Goal: Transaction & Acquisition: Register for event/course

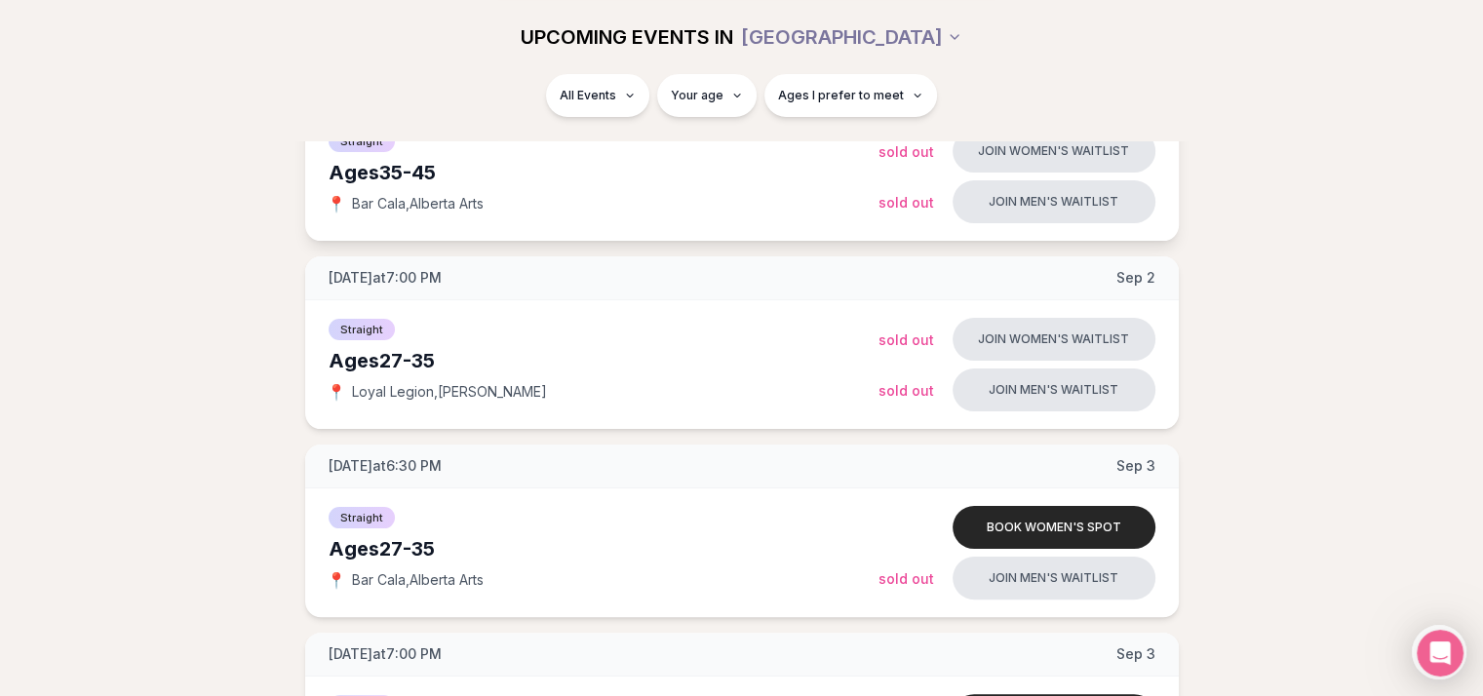
scroll to position [195, 0]
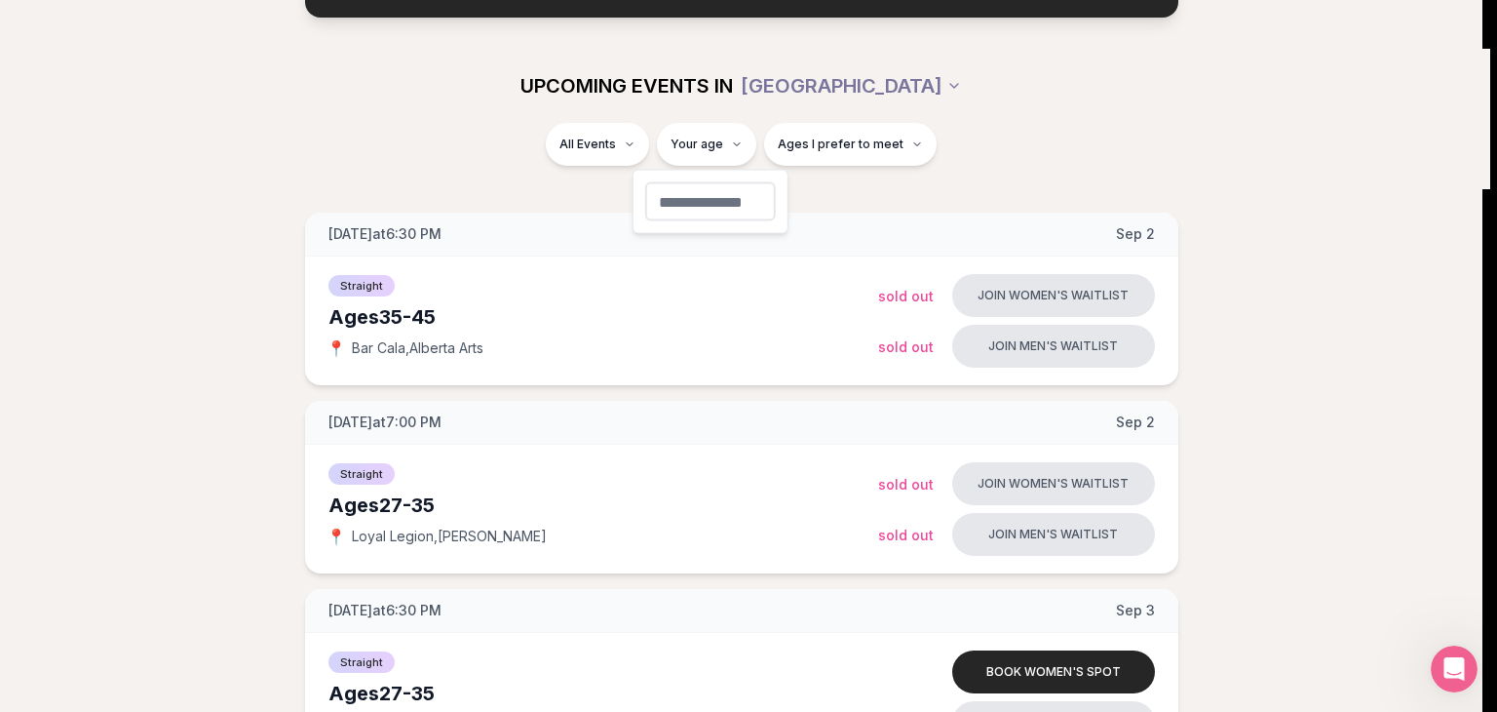
type input "**"
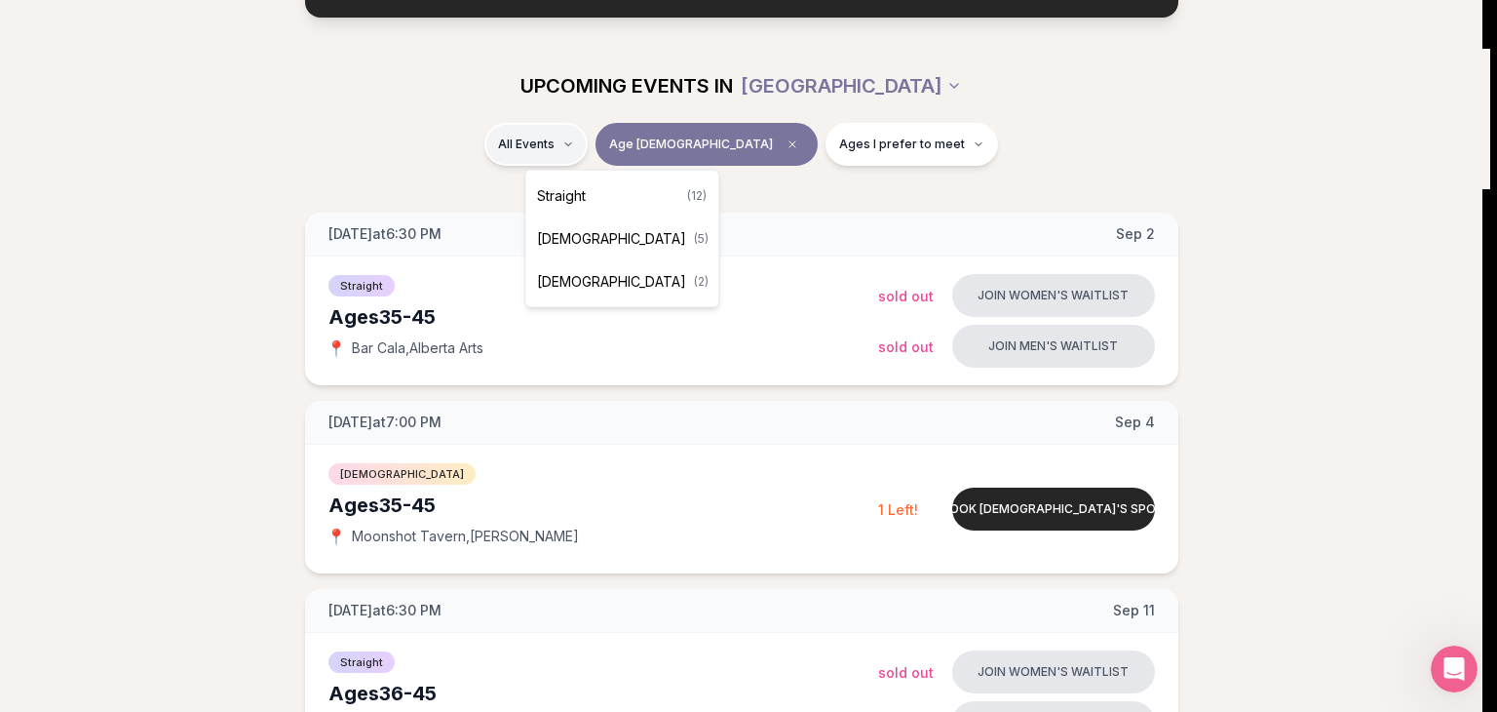
click at [581, 187] on span "Straight" at bounding box center [561, 195] width 49 height 19
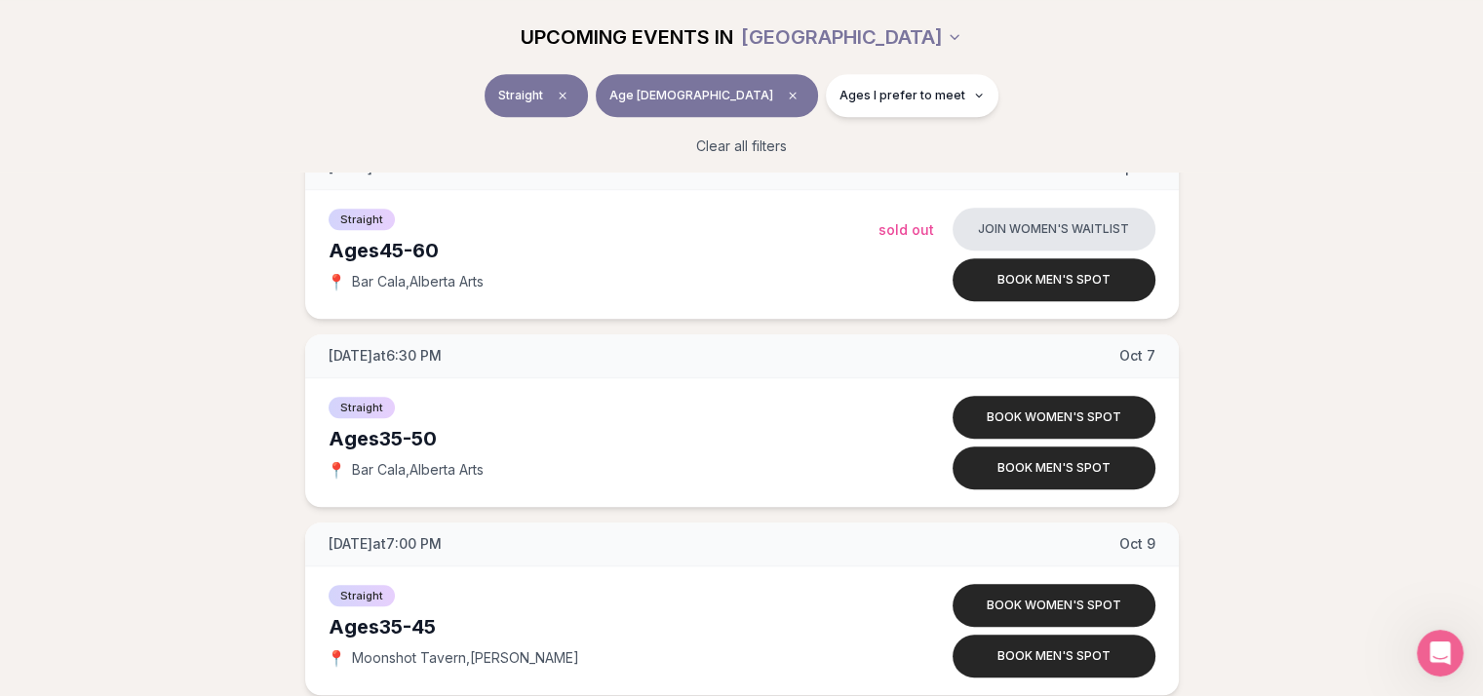
scroll to position [1267, 0]
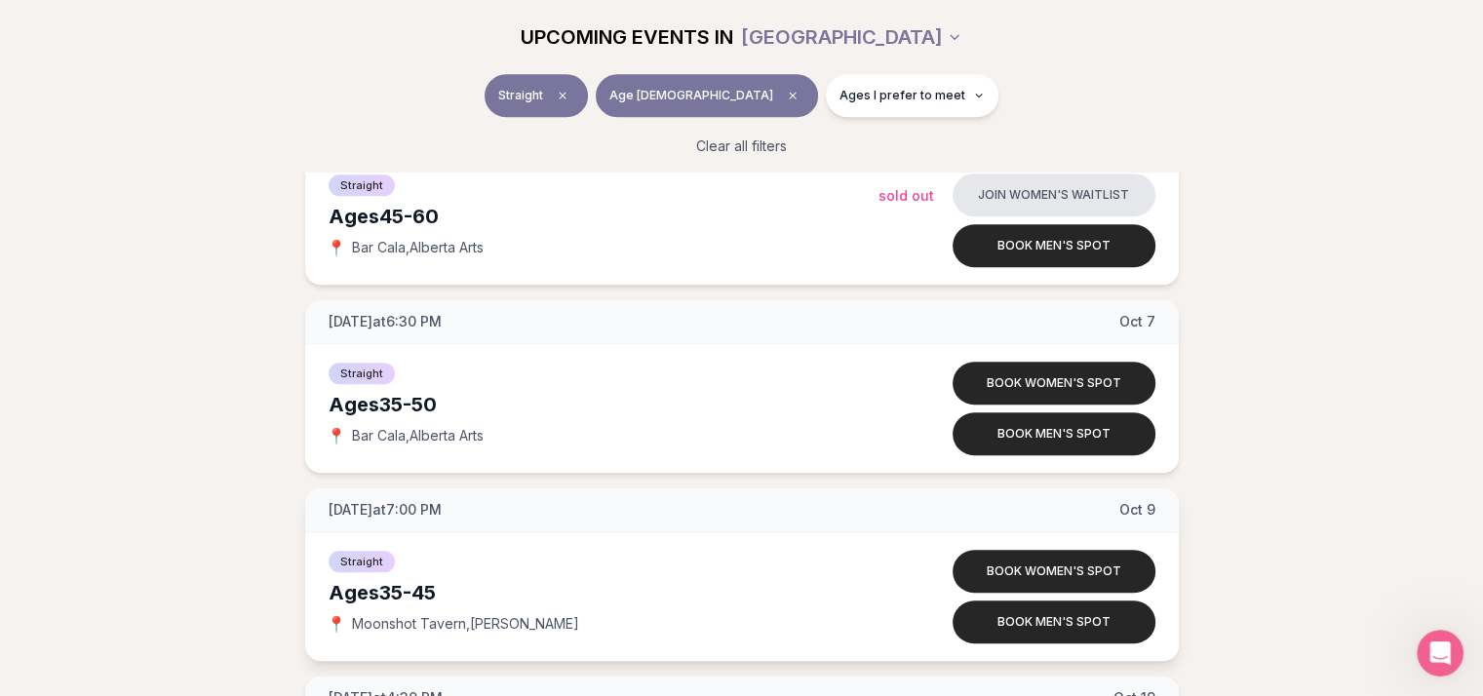
click at [388, 621] on span "Moonshot Tavern , [PERSON_NAME]" at bounding box center [465, 623] width 227 height 19
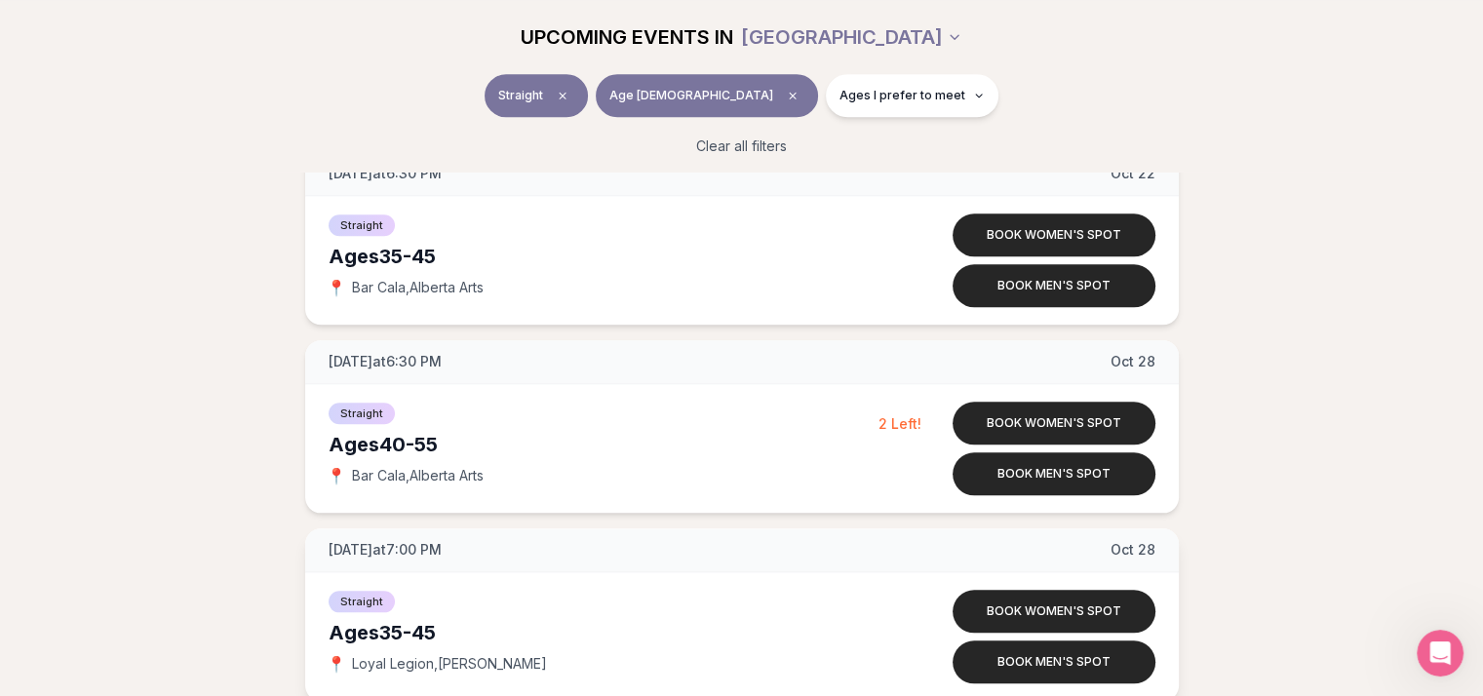
scroll to position [1950, 0]
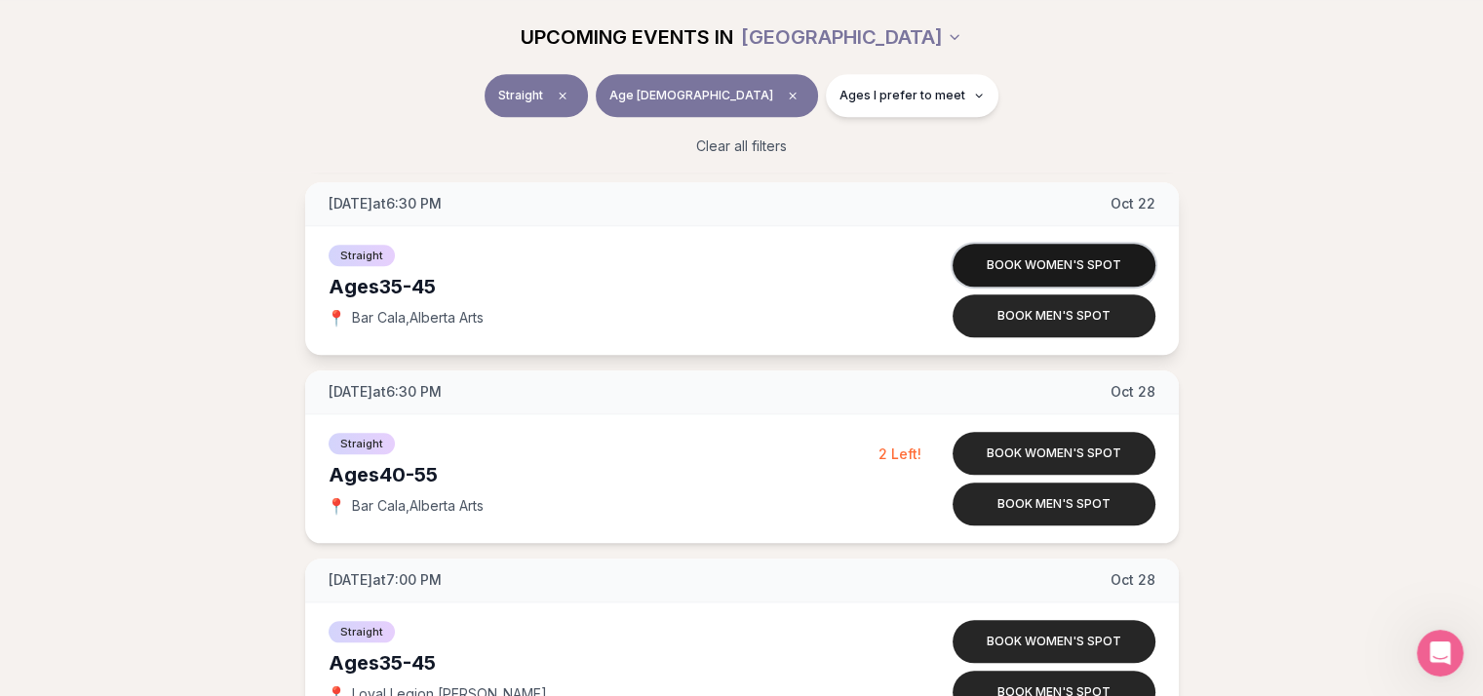
click at [1042, 264] on button "Book women's spot" at bounding box center [1053, 265] width 203 height 43
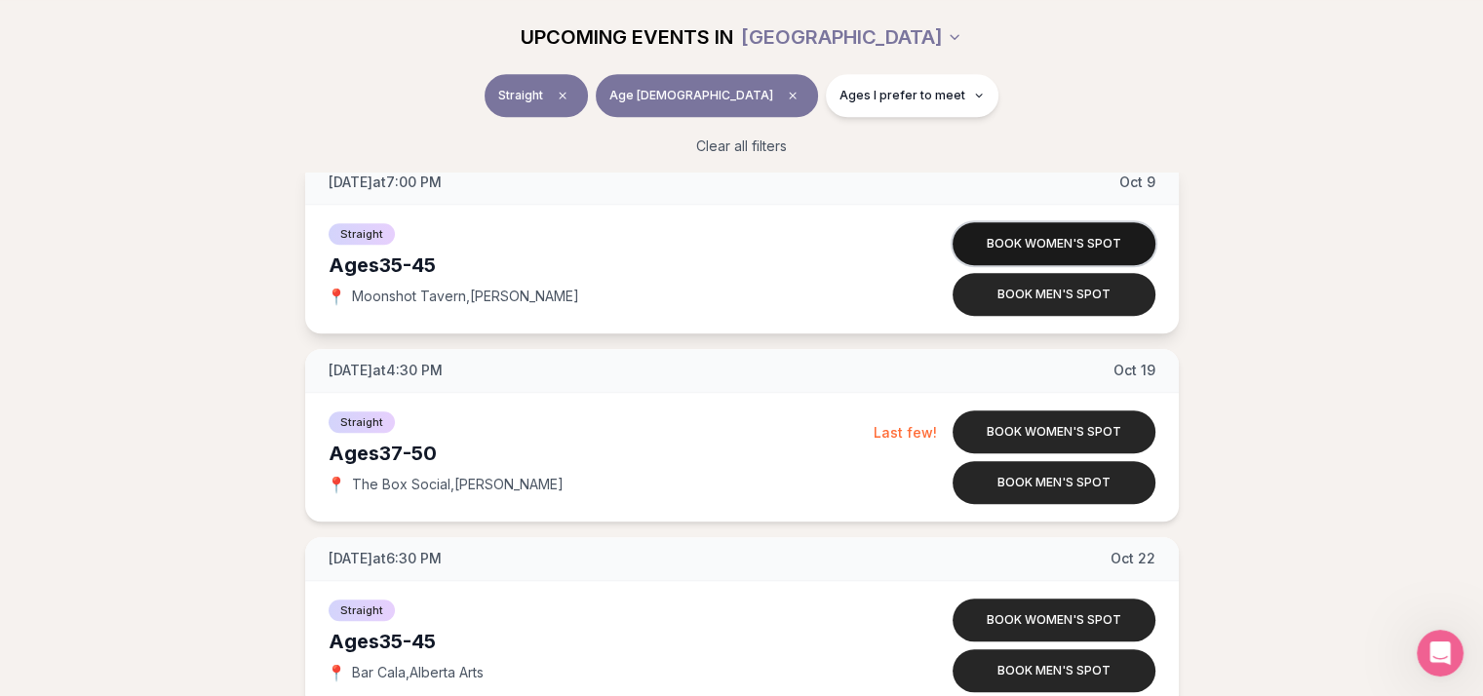
scroll to position [1585, 0]
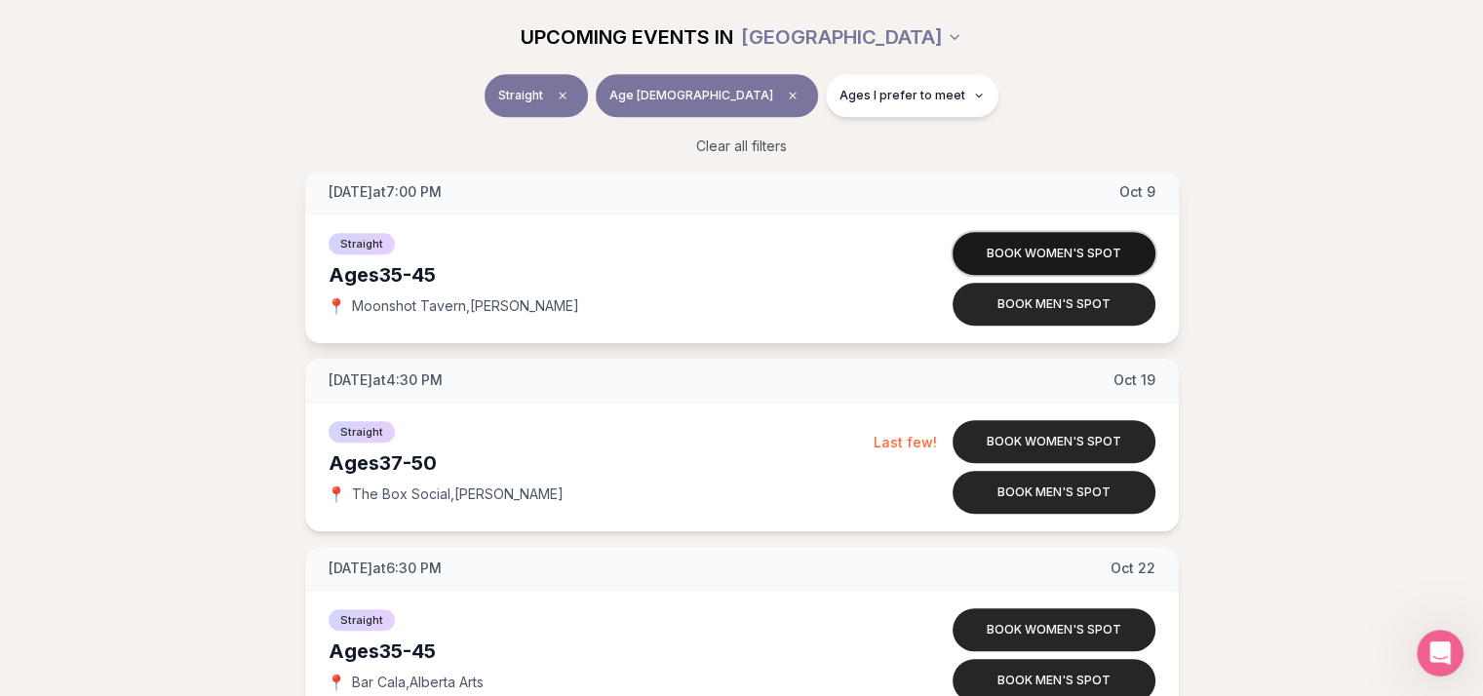
click at [1079, 240] on button "Book women's spot" at bounding box center [1053, 253] width 203 height 43
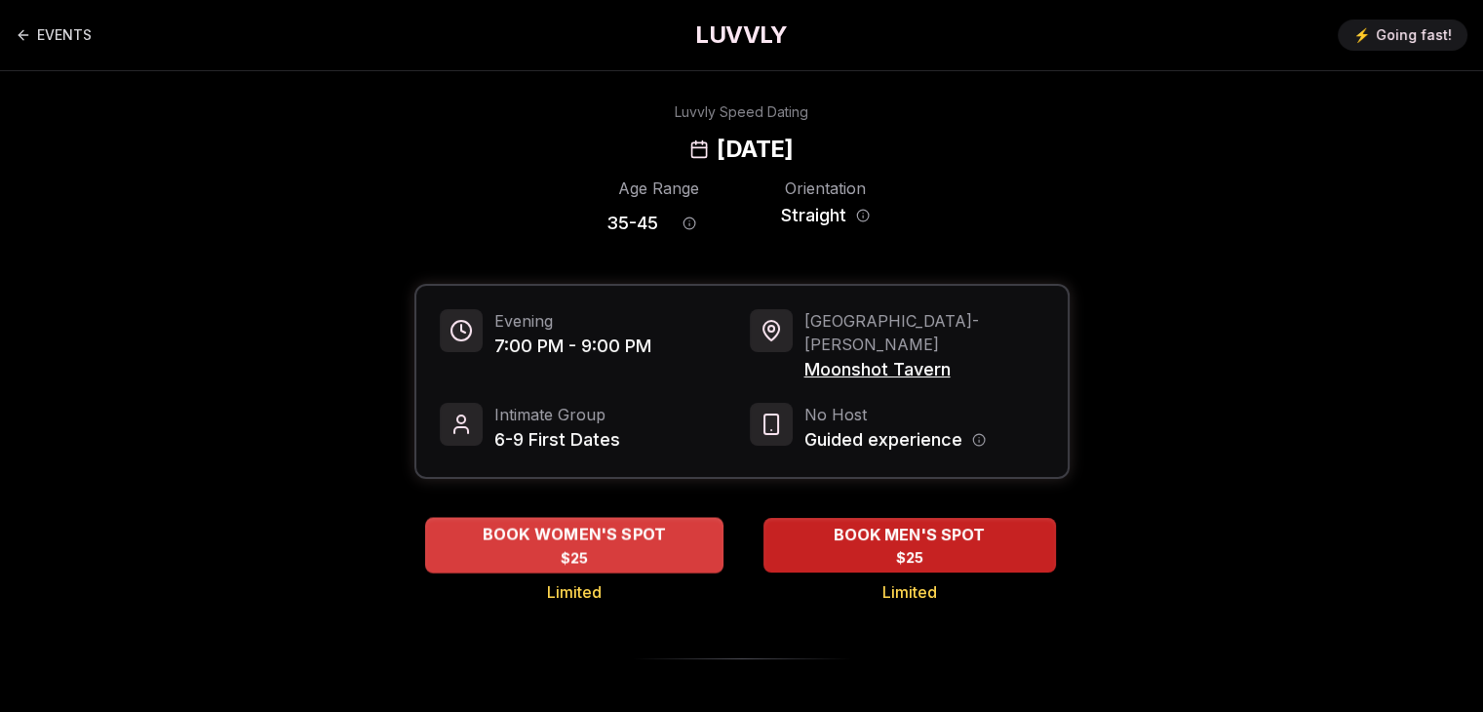
click at [486, 523] on span "BOOK WOMEN'S SPOT" at bounding box center [574, 534] width 192 height 23
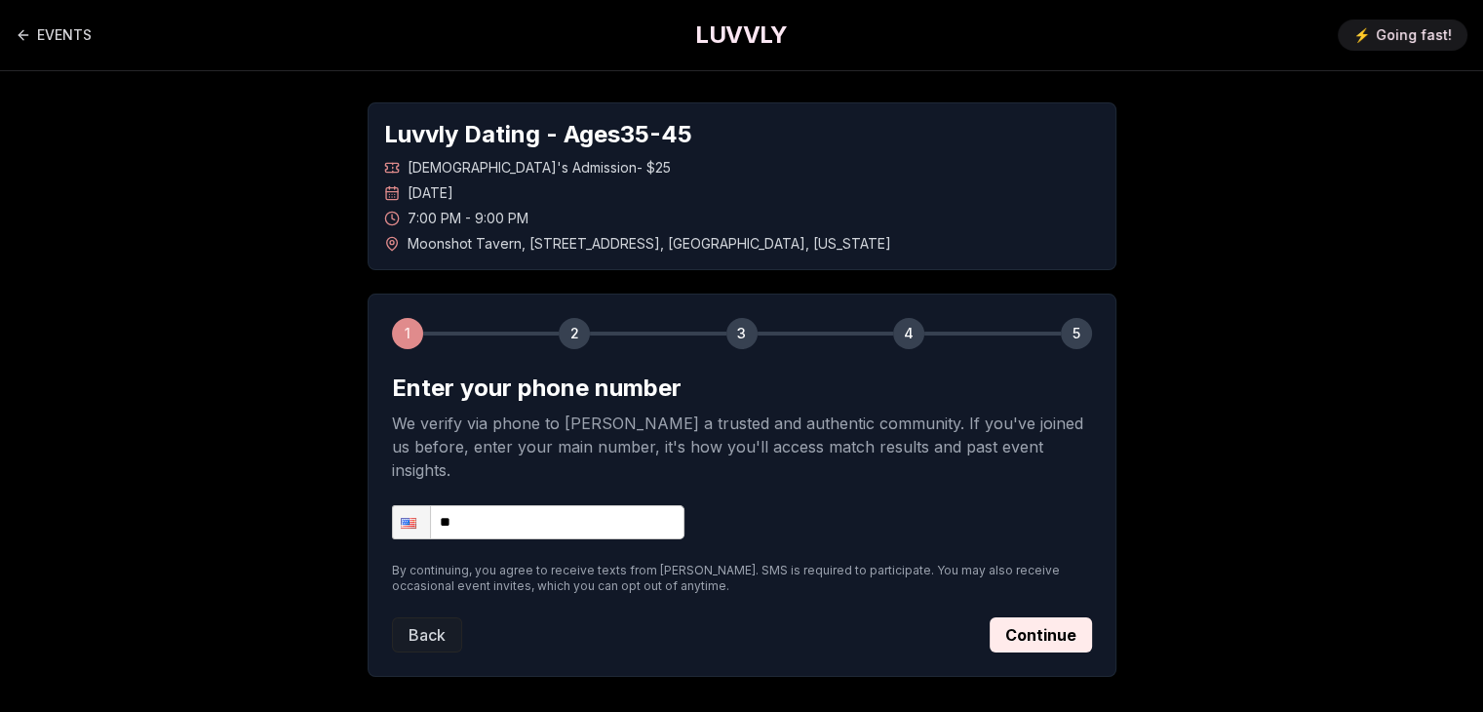
click at [476, 505] on input "**" at bounding box center [538, 522] width 292 height 34
type input "**********"
click at [1013, 617] on button "Continue" at bounding box center [1041, 634] width 102 height 35
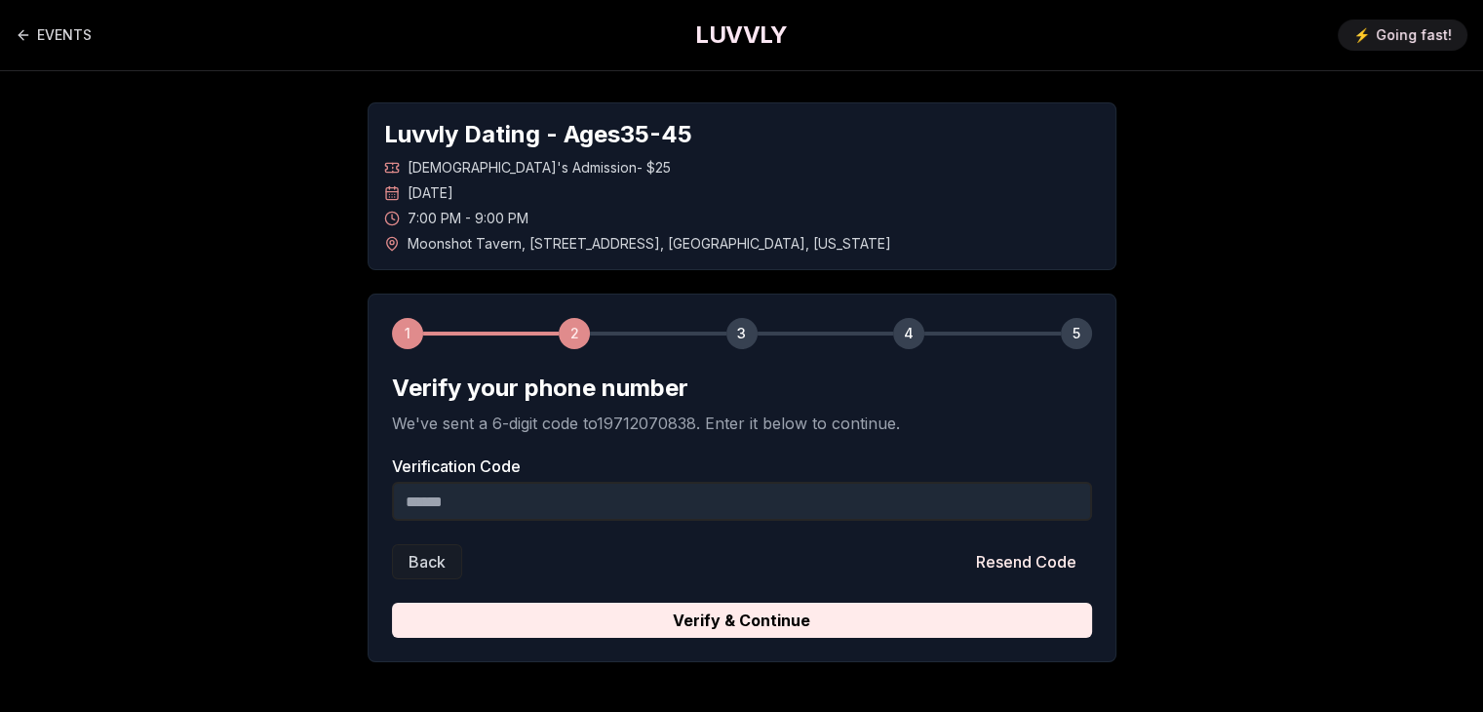
click at [485, 490] on input "Verification Code" at bounding box center [742, 501] width 700 height 39
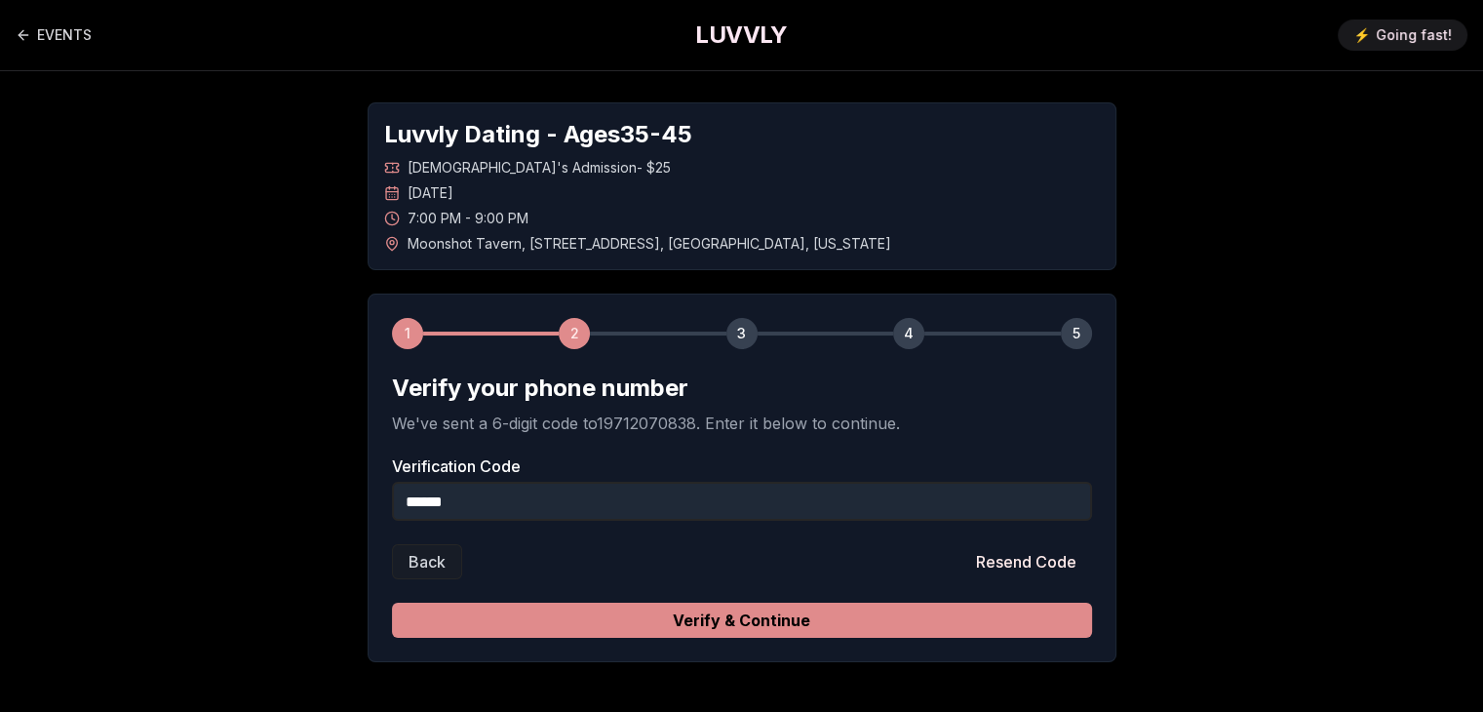
type input "******"
click at [612, 619] on button "Verify & Continue" at bounding box center [742, 619] width 700 height 35
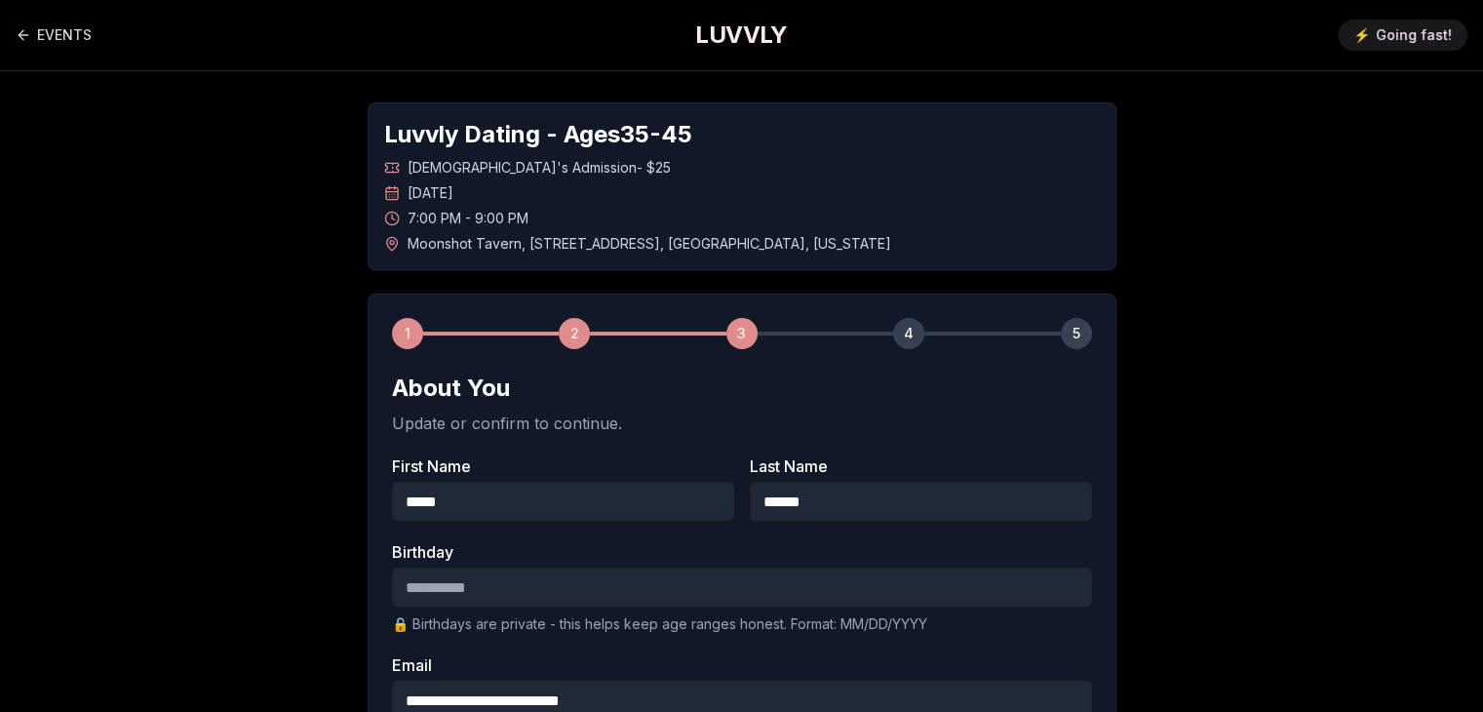
click at [452, 590] on input "Birthday" at bounding box center [742, 586] width 700 height 39
type input "**********"
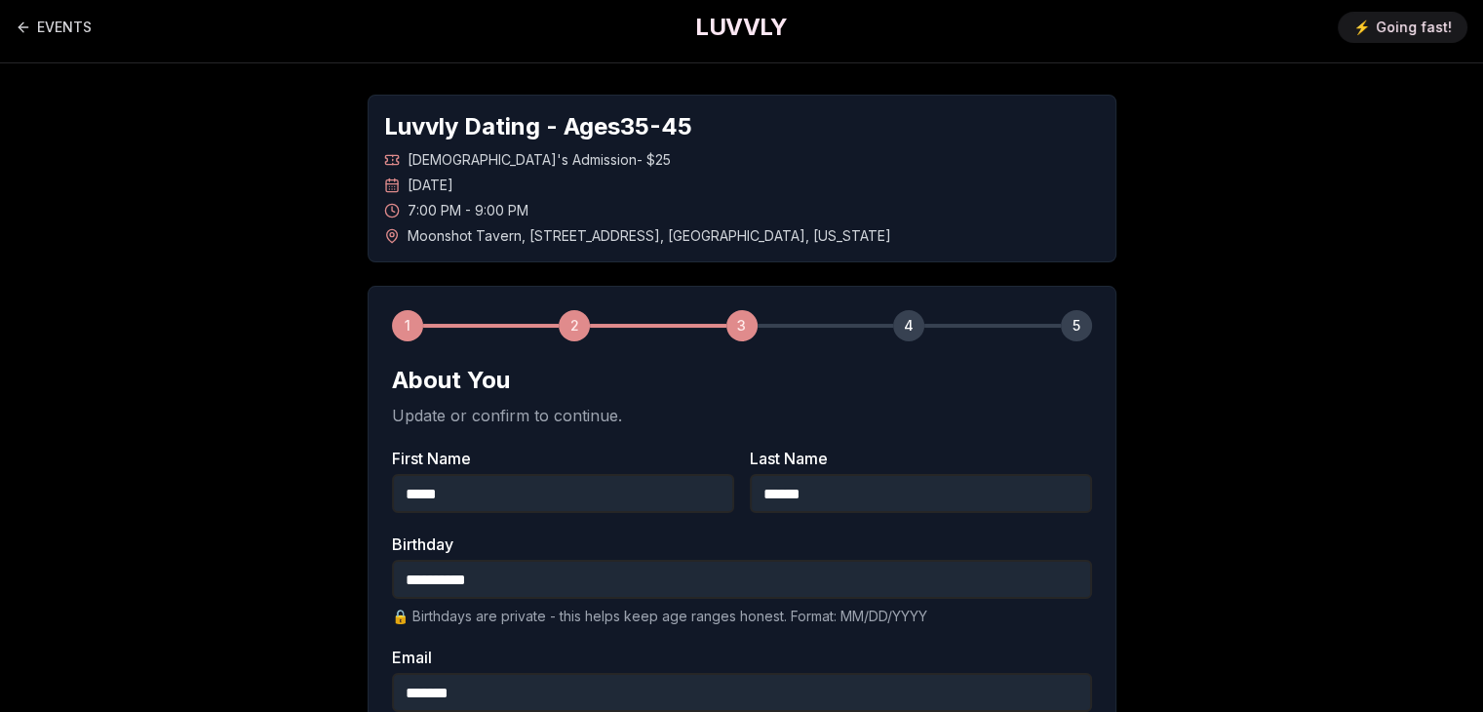
type input "**********"
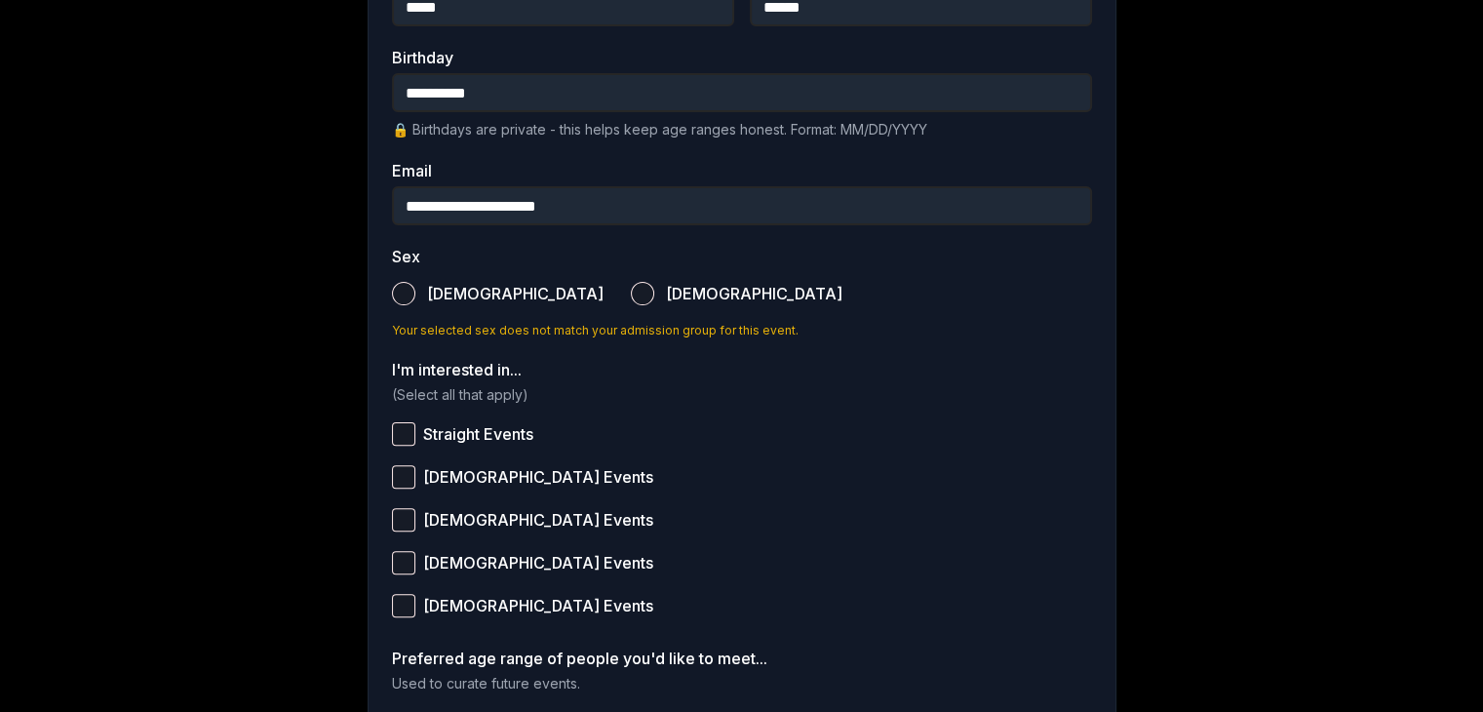
scroll to position [593, 0]
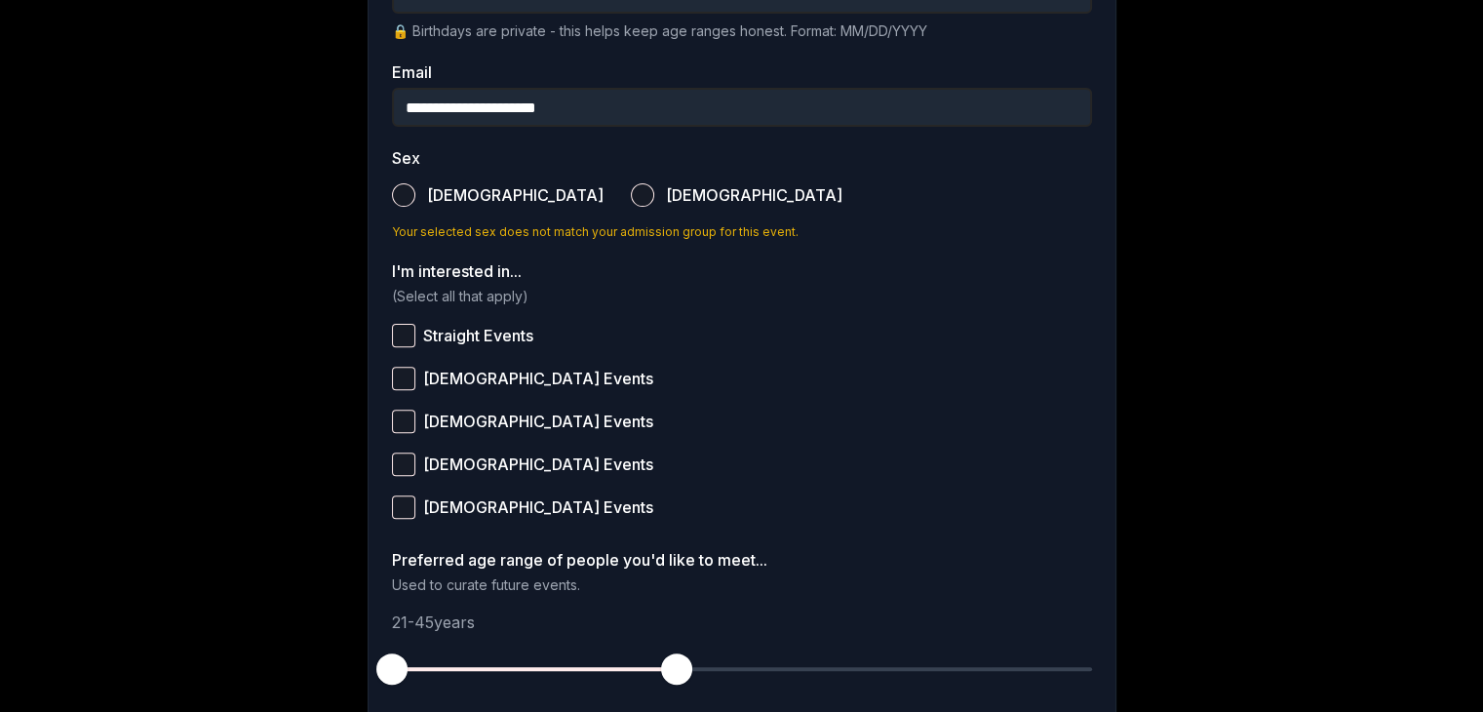
click at [631, 188] on button "[DEMOGRAPHIC_DATA]" at bounding box center [642, 194] width 23 height 23
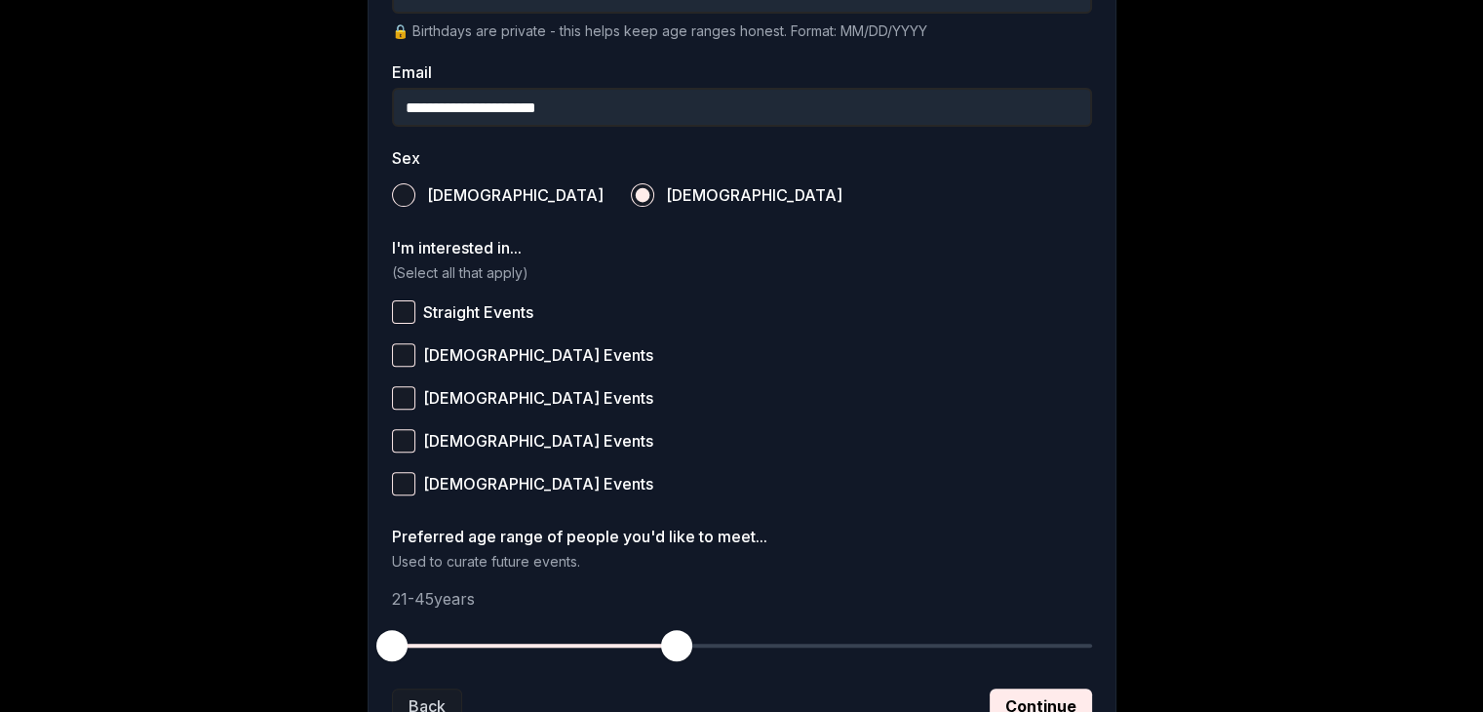
click at [476, 304] on span "Straight Events" at bounding box center [478, 312] width 110 height 16
click at [415, 301] on button "Straight Events" at bounding box center [403, 311] width 23 height 23
drag, startPoint x: 394, startPoint y: 651, endPoint x: 486, endPoint y: 657, distance: 91.8
click at [486, 657] on span "button" at bounding box center [486, 645] width 31 height 31
drag, startPoint x: 669, startPoint y: 648, endPoint x: 727, endPoint y: 643, distance: 58.7
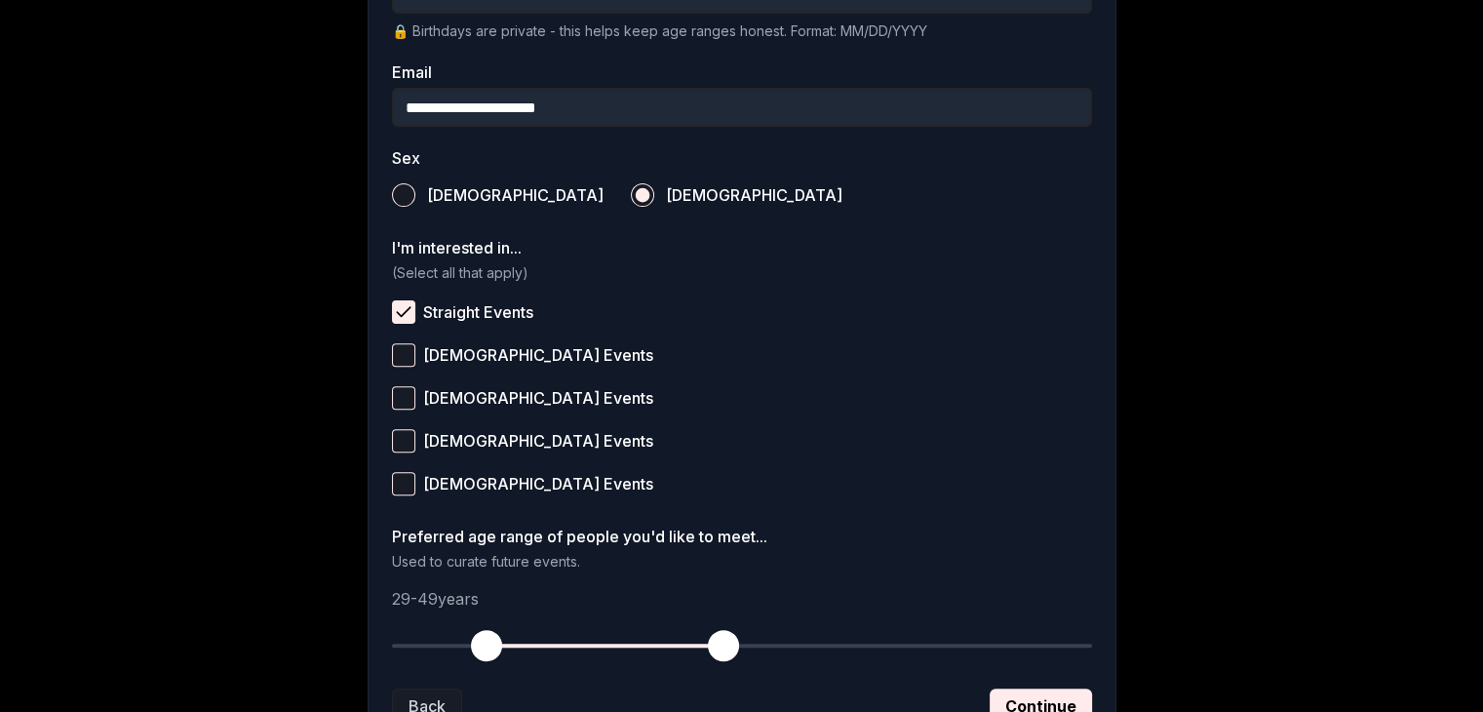
click at [727, 643] on span "button" at bounding box center [723, 645] width 31 height 31
click at [1013, 695] on button "Continue" at bounding box center [1041, 705] width 102 height 35
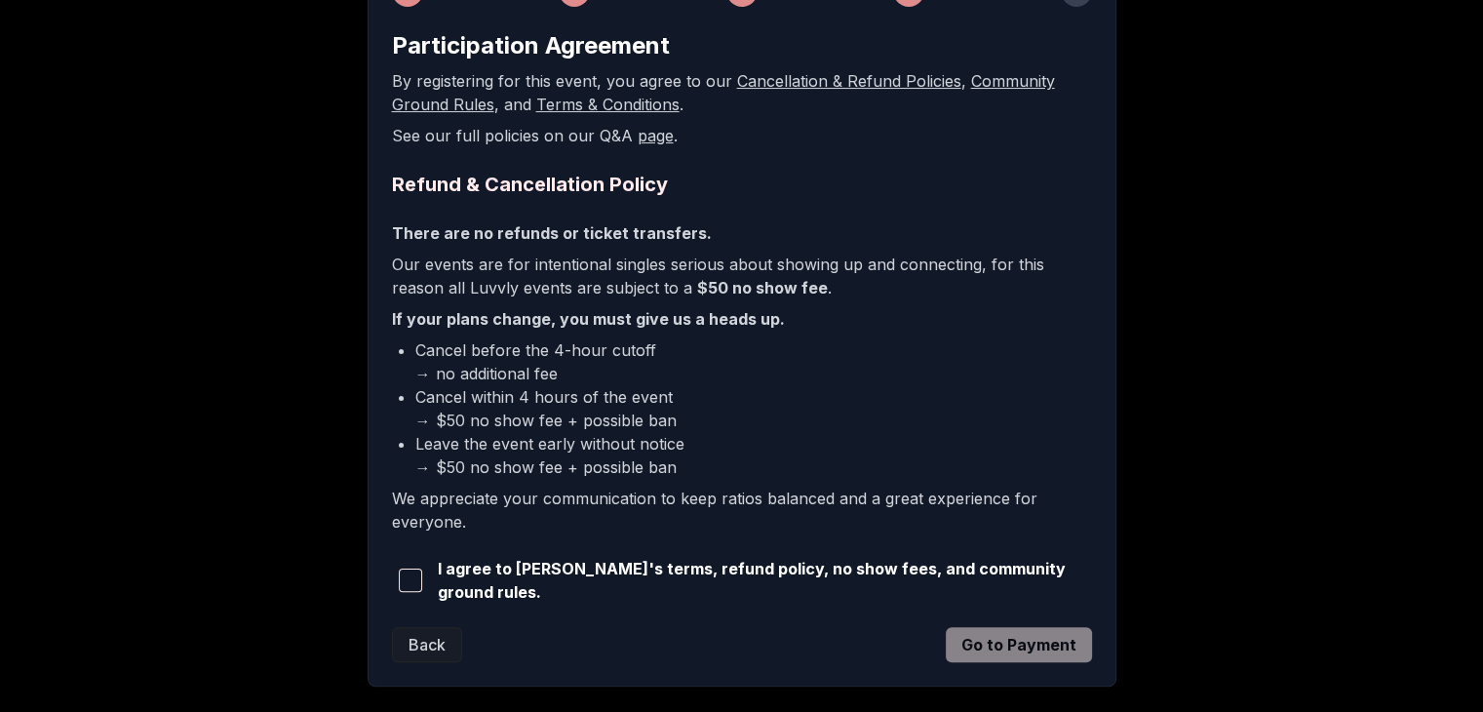
scroll to position [441, 0]
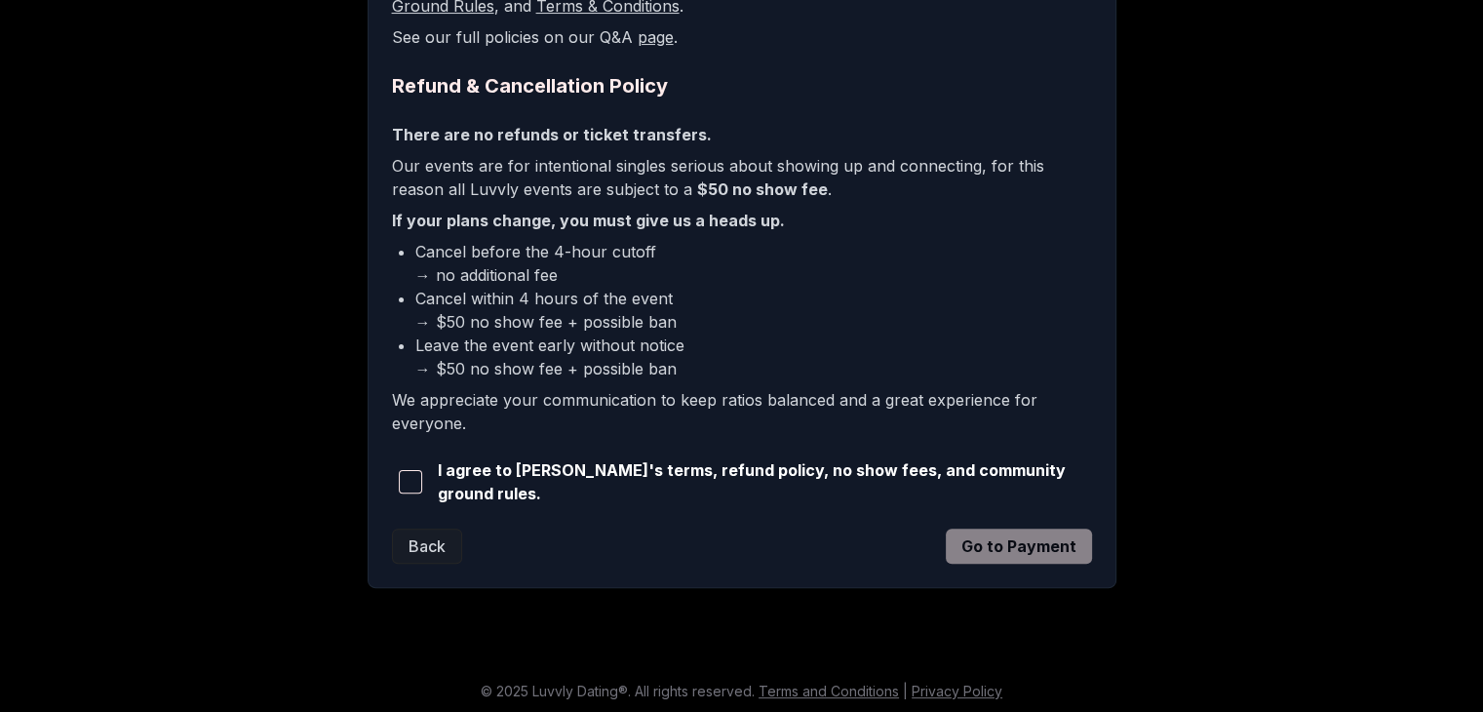
click at [512, 489] on div "I agree to [PERSON_NAME]'s terms, refund policy, no show fees, and community gr…" at bounding box center [742, 481] width 700 height 47
click at [510, 485] on span "I agree to [PERSON_NAME]'s terms, refund policy, no show fees, and community gr…" at bounding box center [765, 481] width 654 height 47
click at [438, 478] on div "I agree to [PERSON_NAME]'s terms, refund policy, no show fees, and community gr…" at bounding box center [742, 481] width 700 height 47
click at [409, 470] on span "button" at bounding box center [410, 481] width 23 height 23
click at [1002, 534] on button "Go to Payment" at bounding box center [1019, 545] width 146 height 35
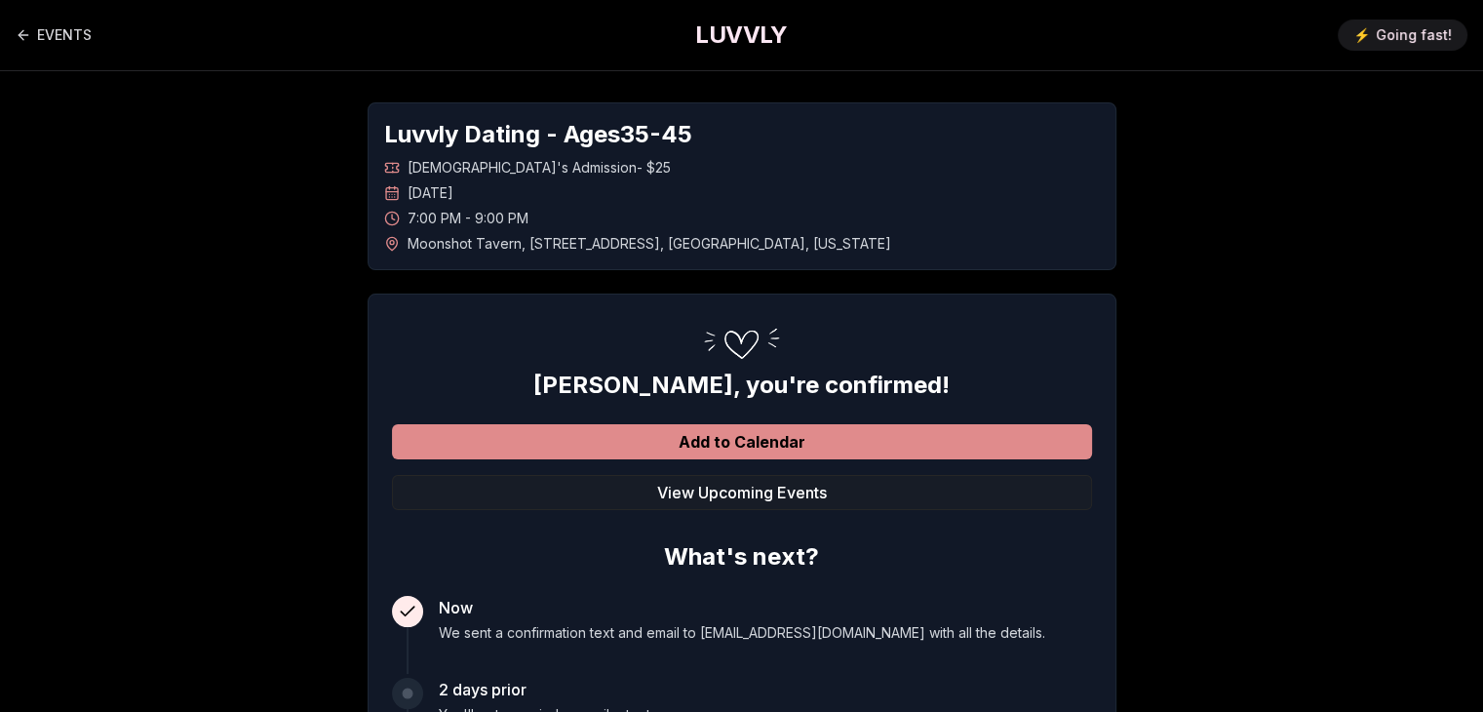
click at [530, 444] on button "Add to Calendar" at bounding box center [742, 441] width 700 height 35
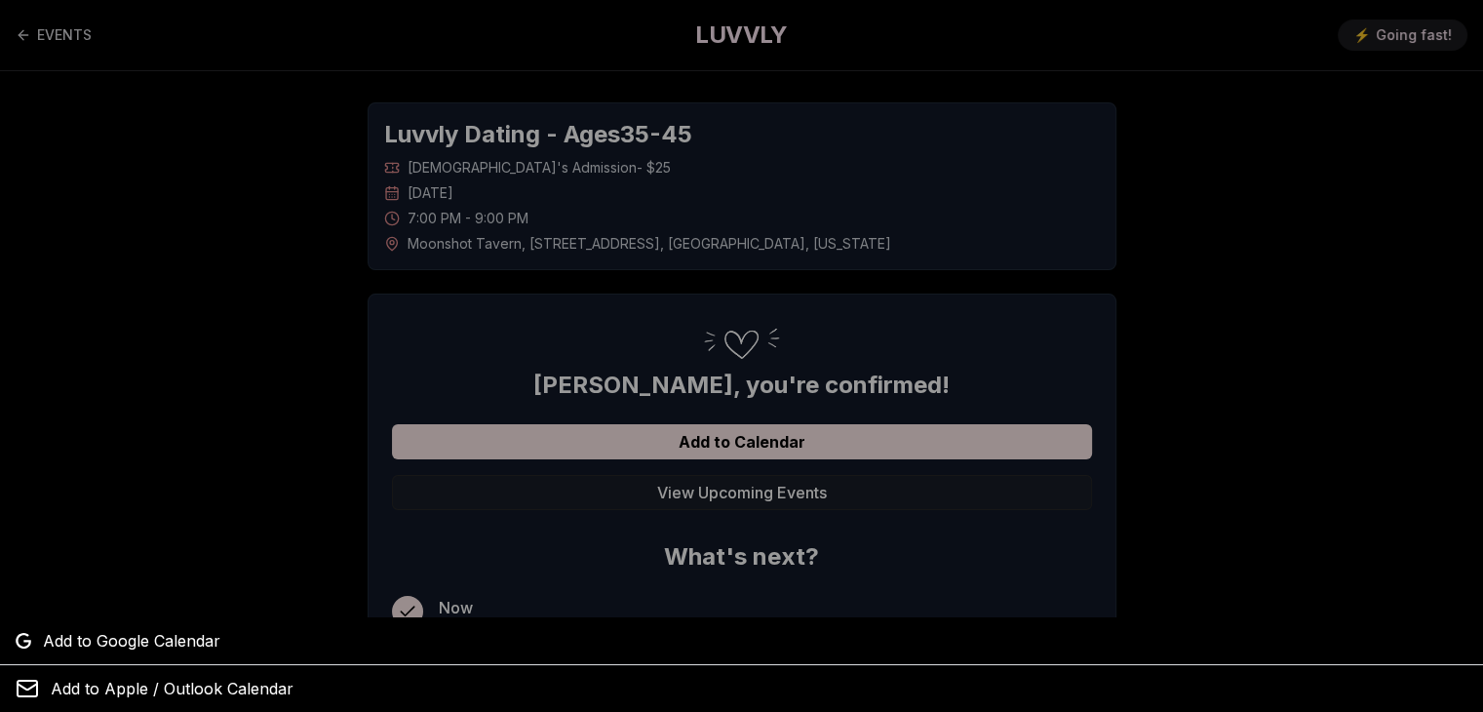
click at [191, 641] on span "Add to Google Calendar" at bounding box center [131, 640] width 177 height 23
